Goal: Navigation & Orientation: Understand site structure

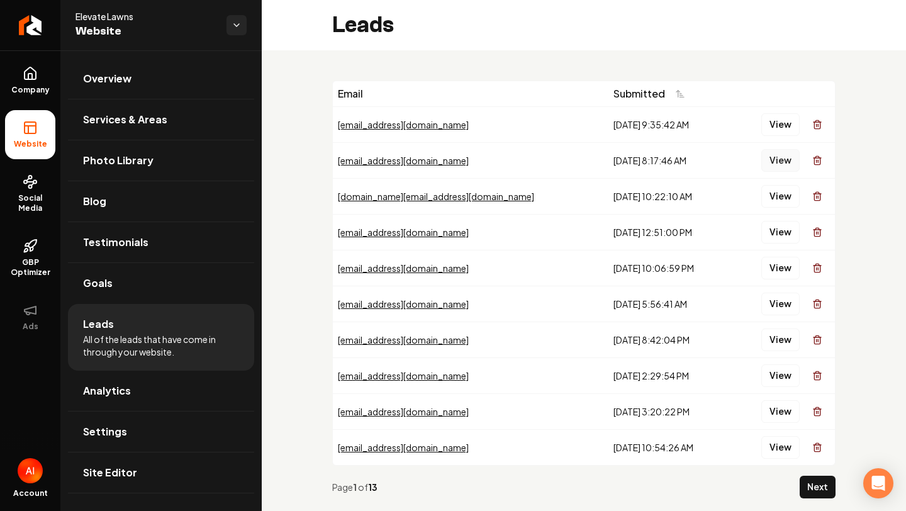
click at [779, 160] on button "View" at bounding box center [781, 160] width 38 height 23
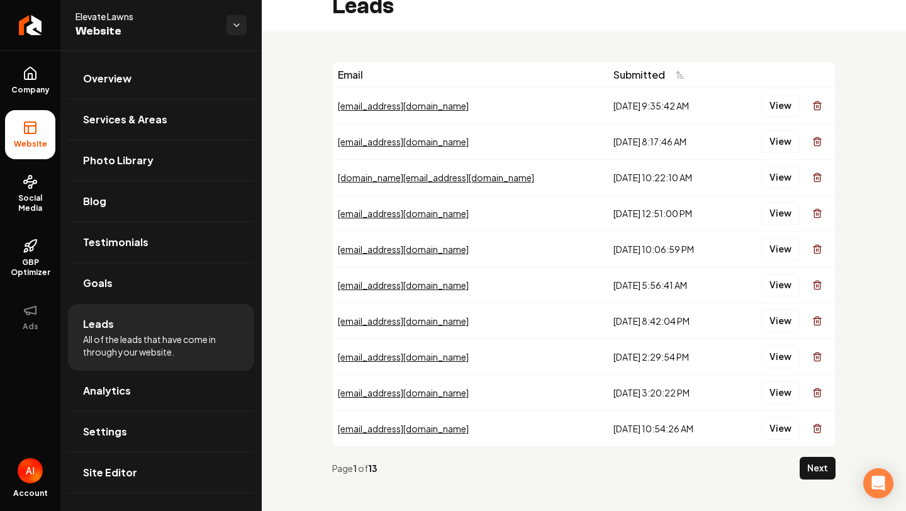
scroll to position [27, 0]
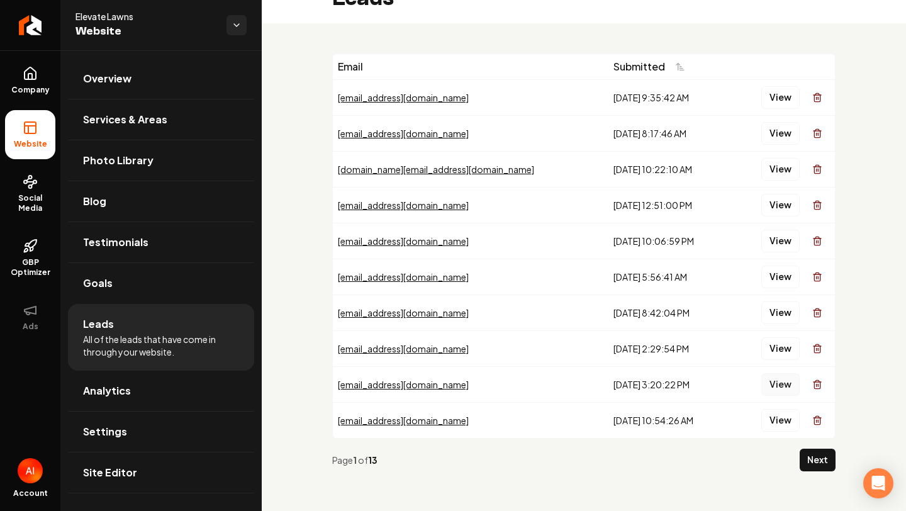
click at [792, 392] on button "View" at bounding box center [781, 384] width 38 height 23
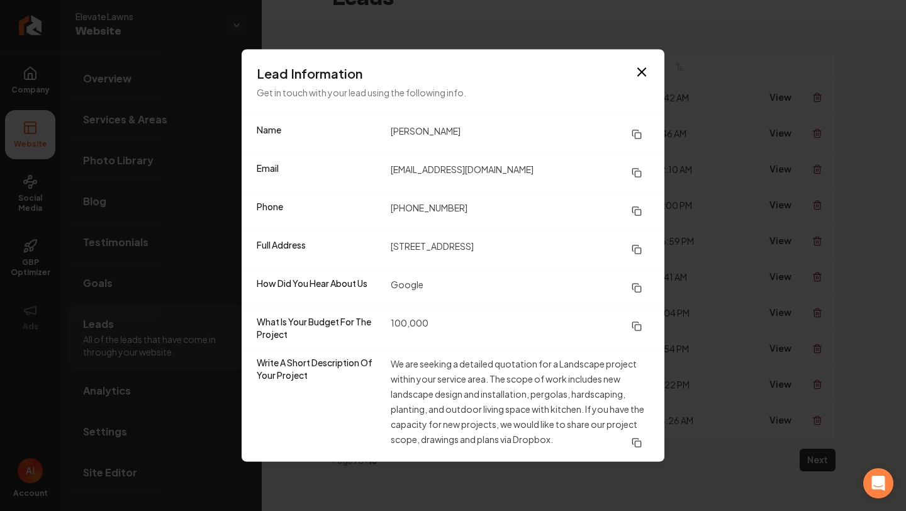
click at [519, 373] on dd "We are seeking a detailed quotation for a Landscape project within your service…" at bounding box center [520, 405] width 259 height 98
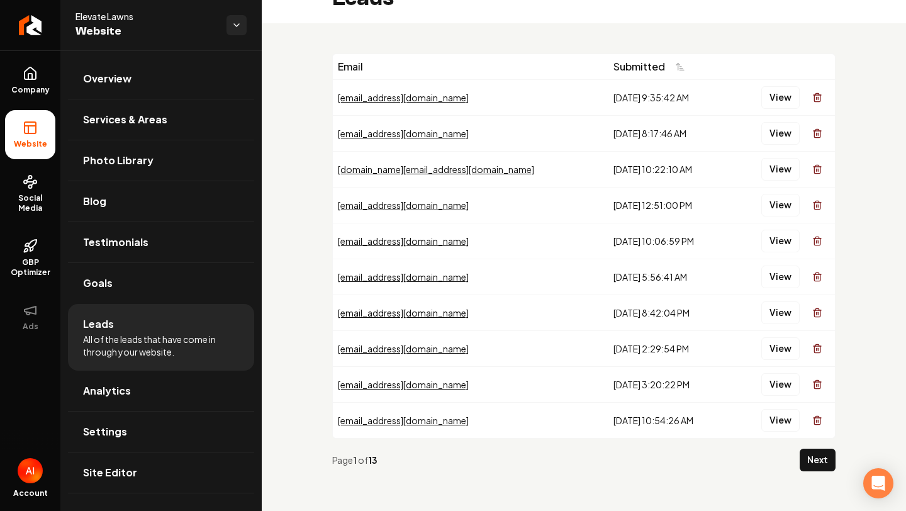
scroll to position [0, 0]
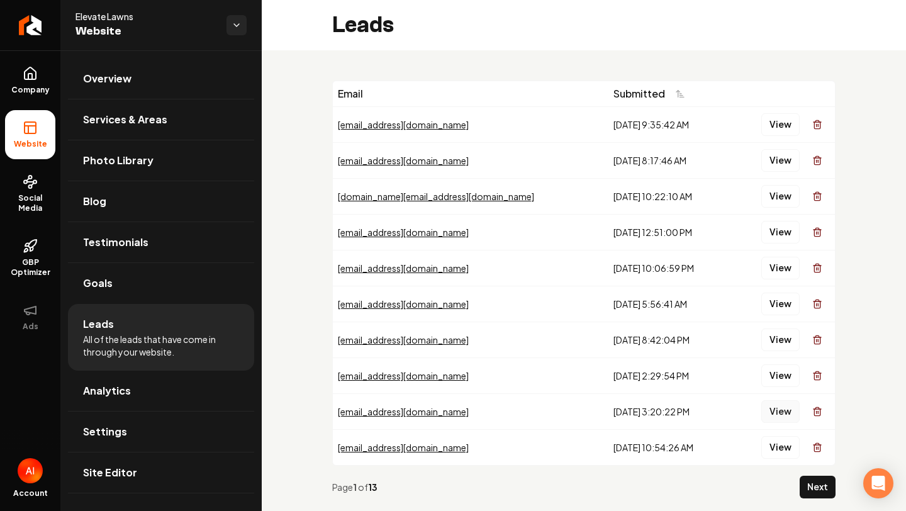
click at [781, 403] on button "View" at bounding box center [781, 411] width 38 height 23
click at [240, 288] on link "Goals" at bounding box center [161, 283] width 186 height 40
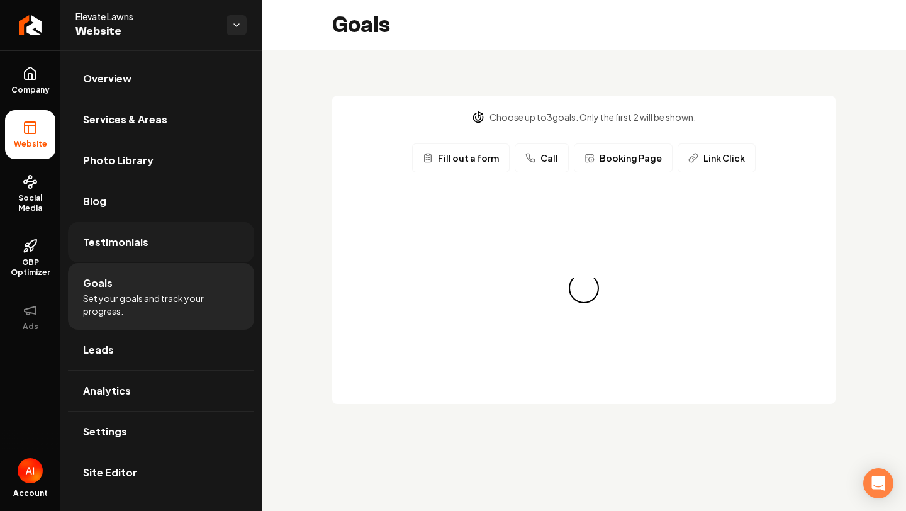
click at [235, 257] on link "Testimonials" at bounding box center [161, 242] width 186 height 40
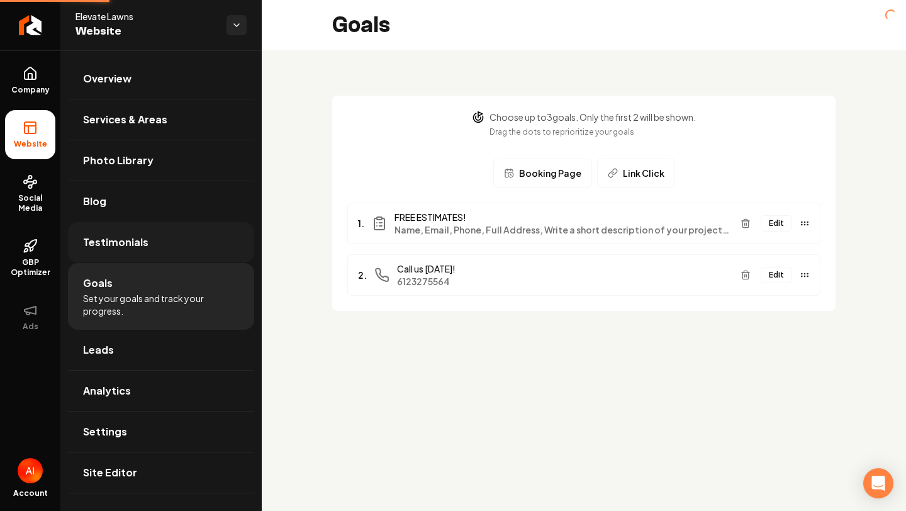
click at [202, 238] on link "Testimonials" at bounding box center [161, 242] width 186 height 40
click at [191, 196] on link "Blog" at bounding box center [161, 201] width 186 height 40
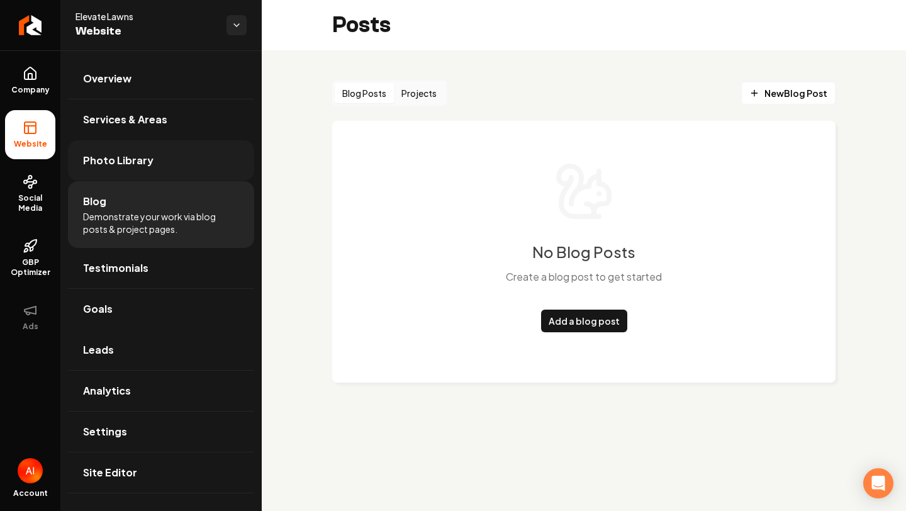
click at [200, 154] on link "Photo Library" at bounding box center [161, 160] width 186 height 40
